Goal: Task Accomplishment & Management: Manage account settings

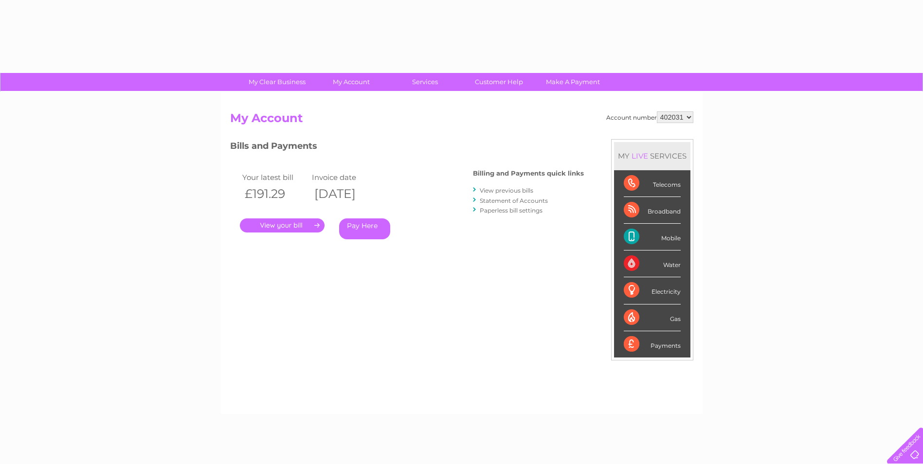
click at [296, 221] on link "." at bounding box center [282, 225] width 85 height 14
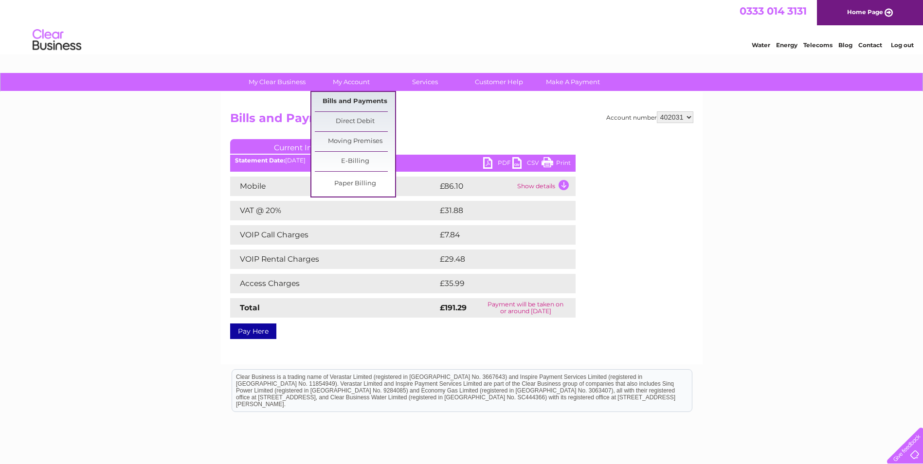
click at [355, 98] on link "Bills and Payments" at bounding box center [355, 101] width 80 height 19
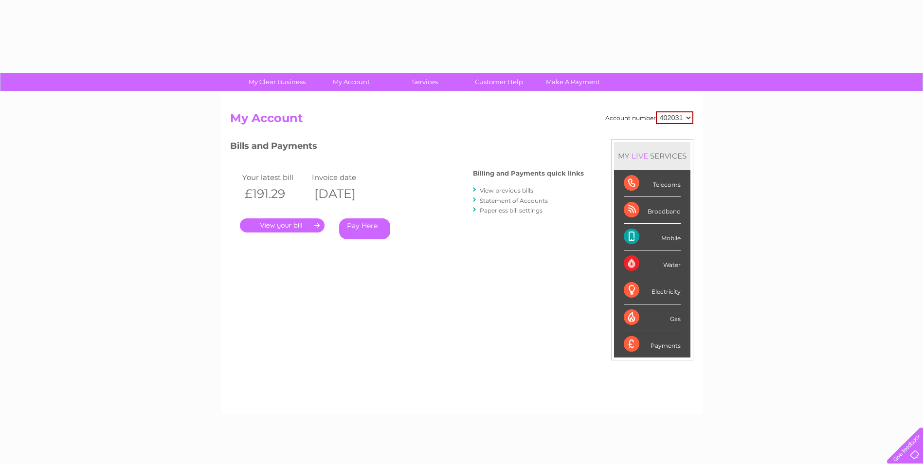
click at [504, 189] on link "View previous bills" at bounding box center [507, 190] width 54 height 7
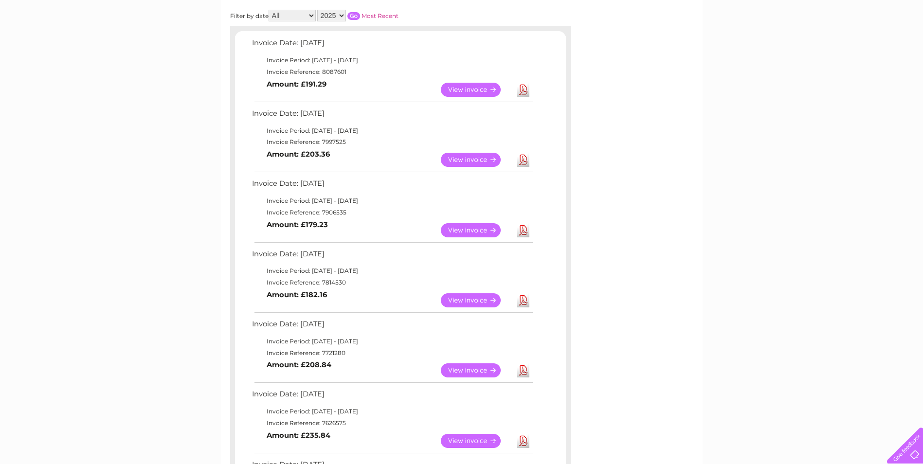
scroll to position [195, 0]
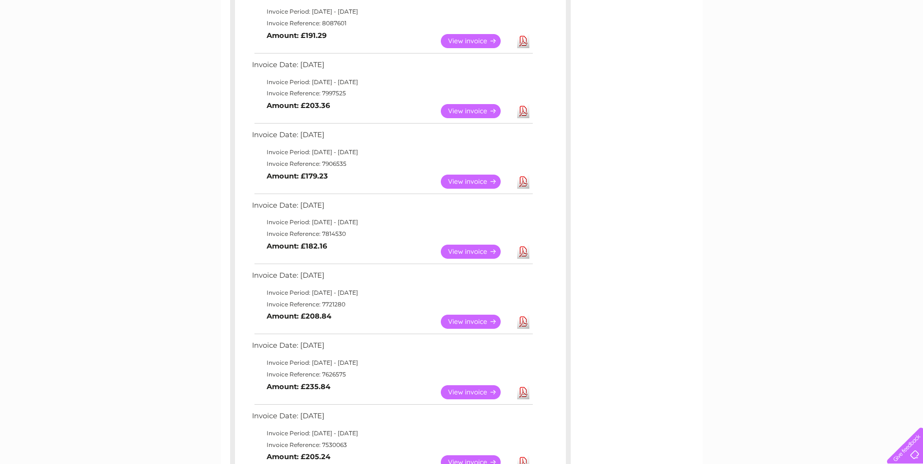
click at [473, 251] on link "View" at bounding box center [477, 252] width 72 height 14
click at [468, 179] on link "View" at bounding box center [477, 182] width 72 height 14
click at [471, 108] on link "View" at bounding box center [477, 111] width 72 height 14
